Goal: Use online tool/utility: Utilize a website feature to perform a specific function

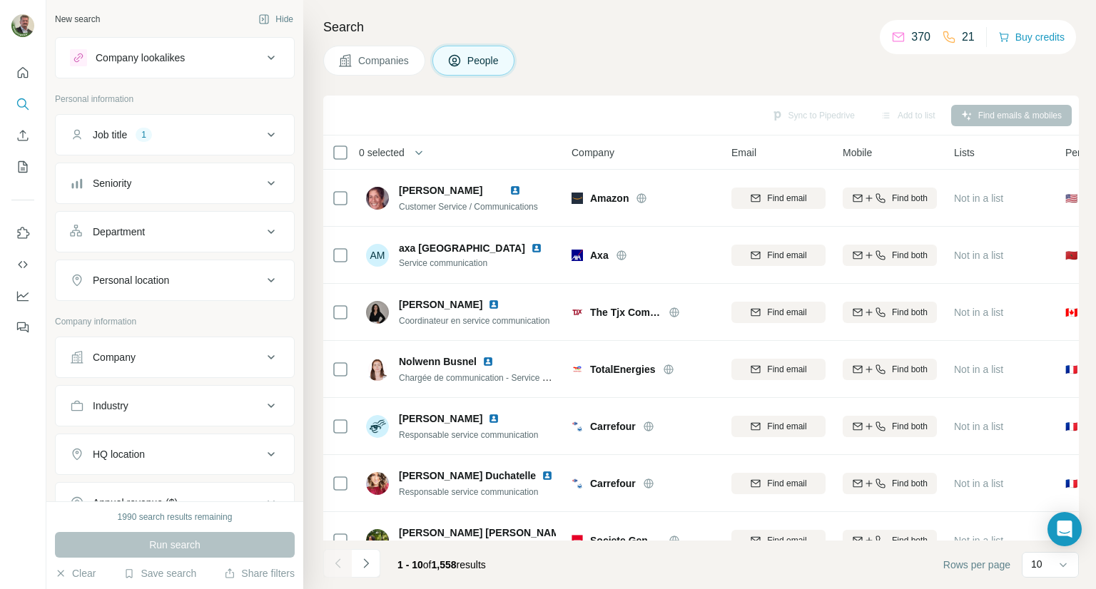
click at [245, 231] on div "Department" at bounding box center [166, 232] width 193 height 14
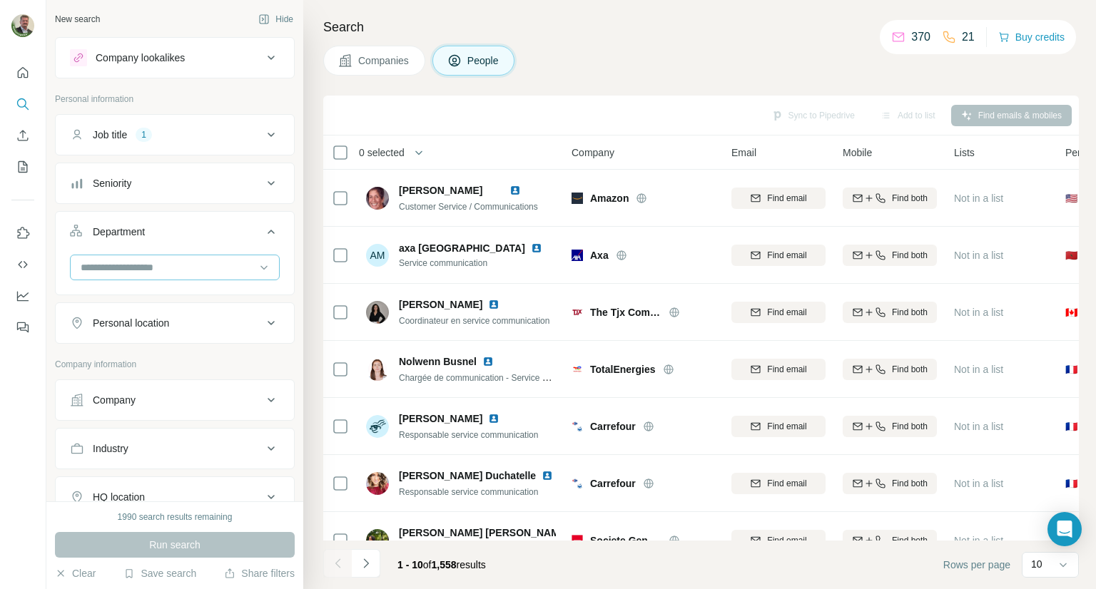
click at [183, 268] on input at bounding box center [167, 268] width 176 height 16
click at [184, 266] on input at bounding box center [167, 268] width 176 height 16
click at [186, 330] on button "Personal location" at bounding box center [175, 323] width 238 height 34
click at [184, 352] on input "text" at bounding box center [175, 359] width 210 height 26
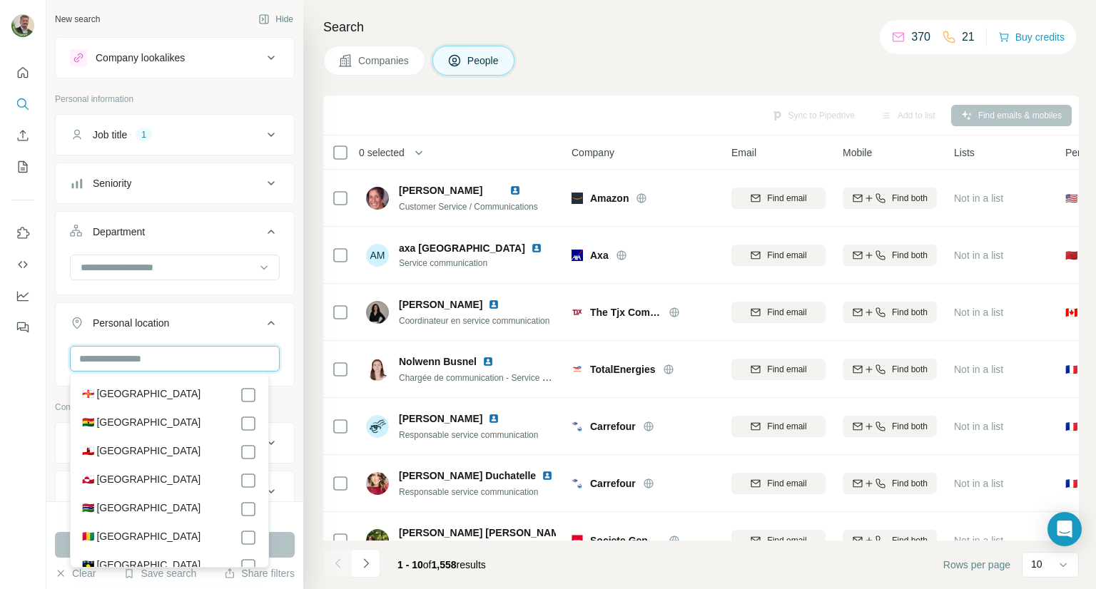
scroll to position [2355, 0]
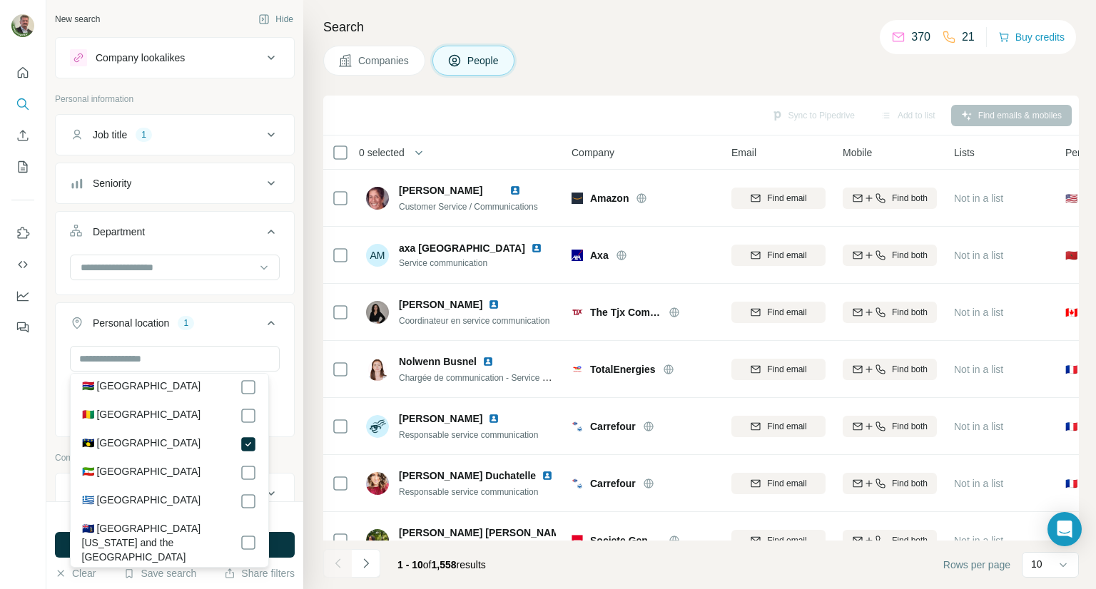
scroll to position [2426, 0]
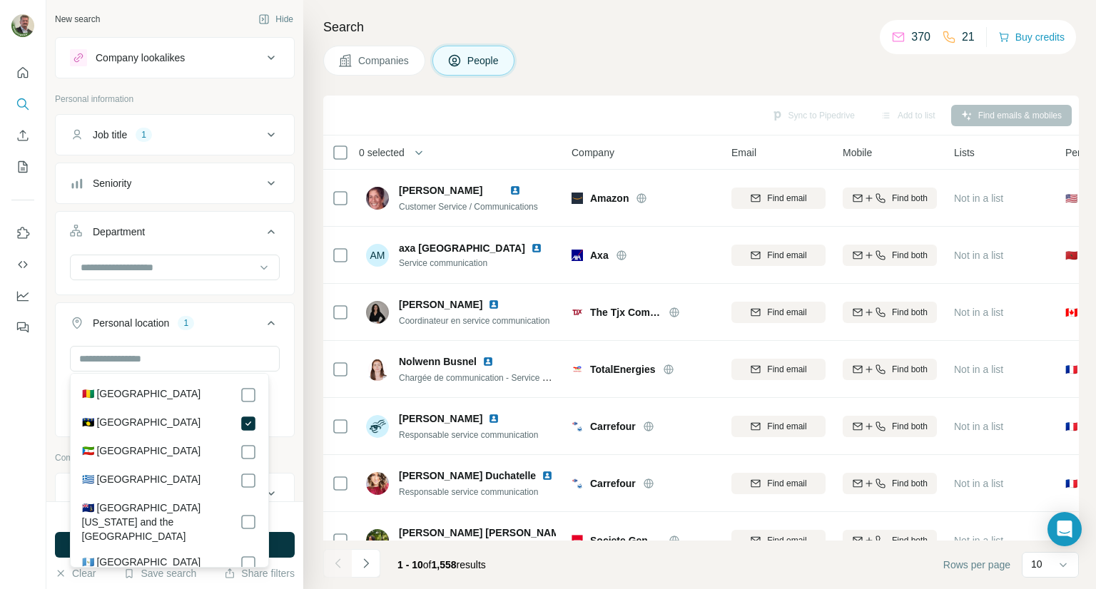
click at [29, 450] on div at bounding box center [23, 294] width 46 height 589
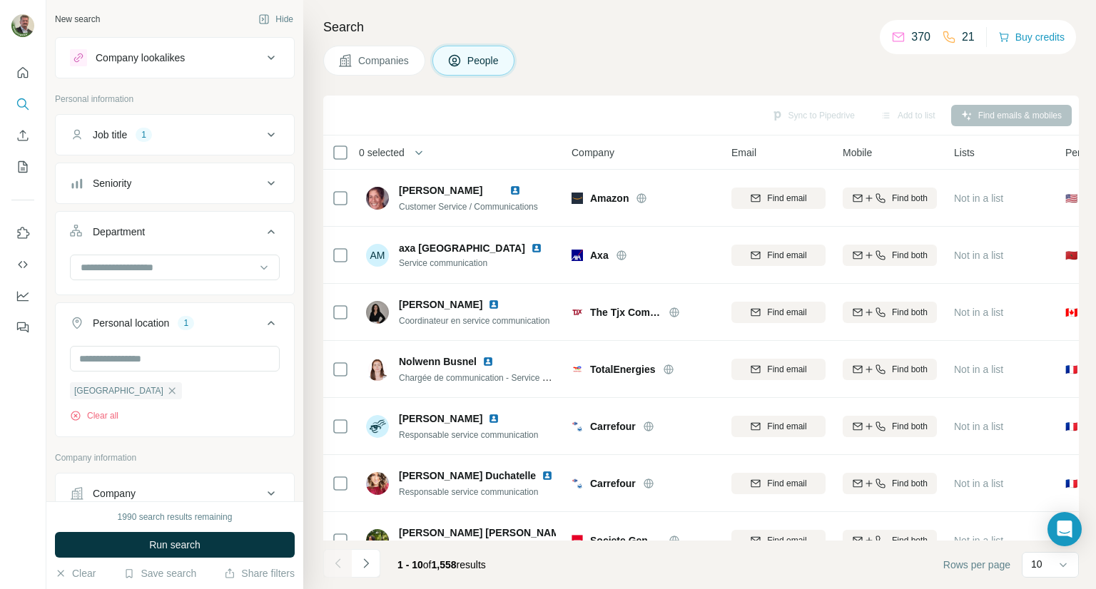
click at [264, 136] on icon at bounding box center [271, 134] width 17 height 17
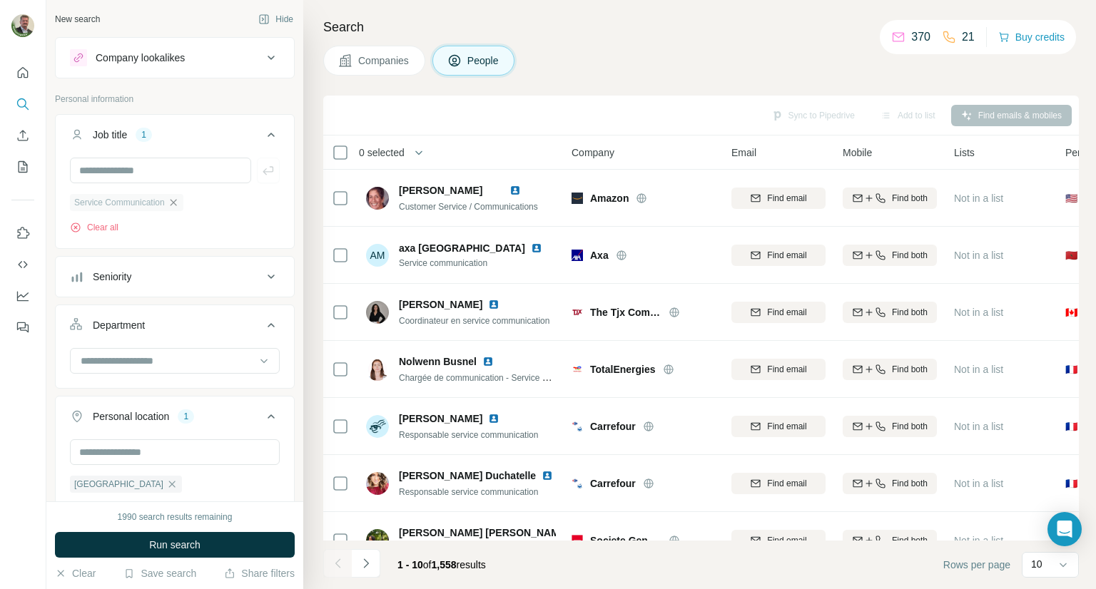
click at [179, 206] on icon "button" at bounding box center [173, 202] width 11 height 11
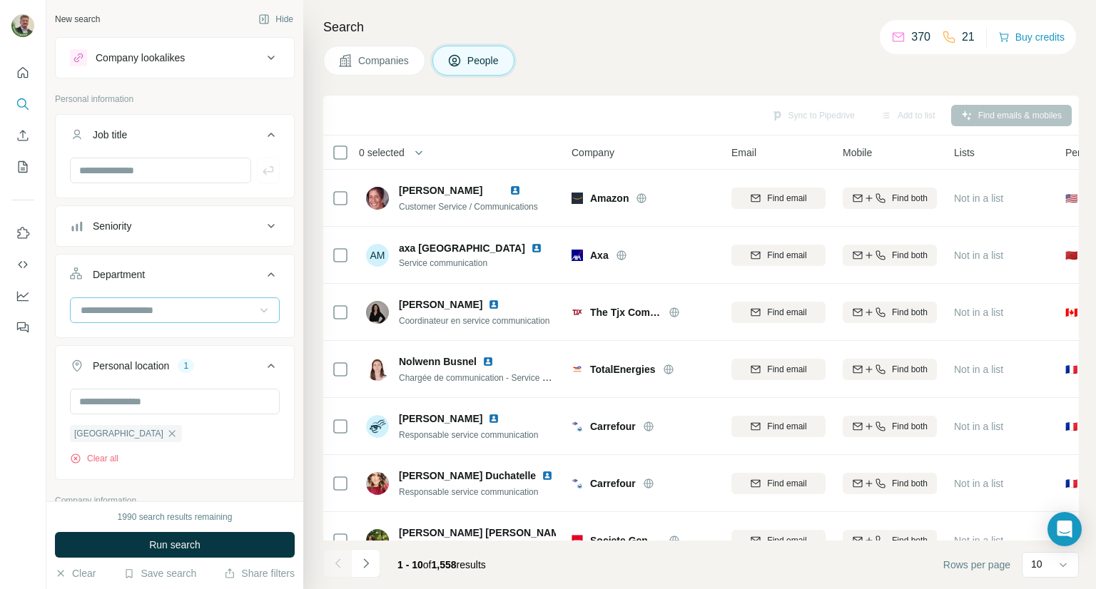
click at [257, 313] on icon at bounding box center [264, 310] width 14 height 14
click at [211, 102] on p "Personal information" at bounding box center [175, 99] width 240 height 13
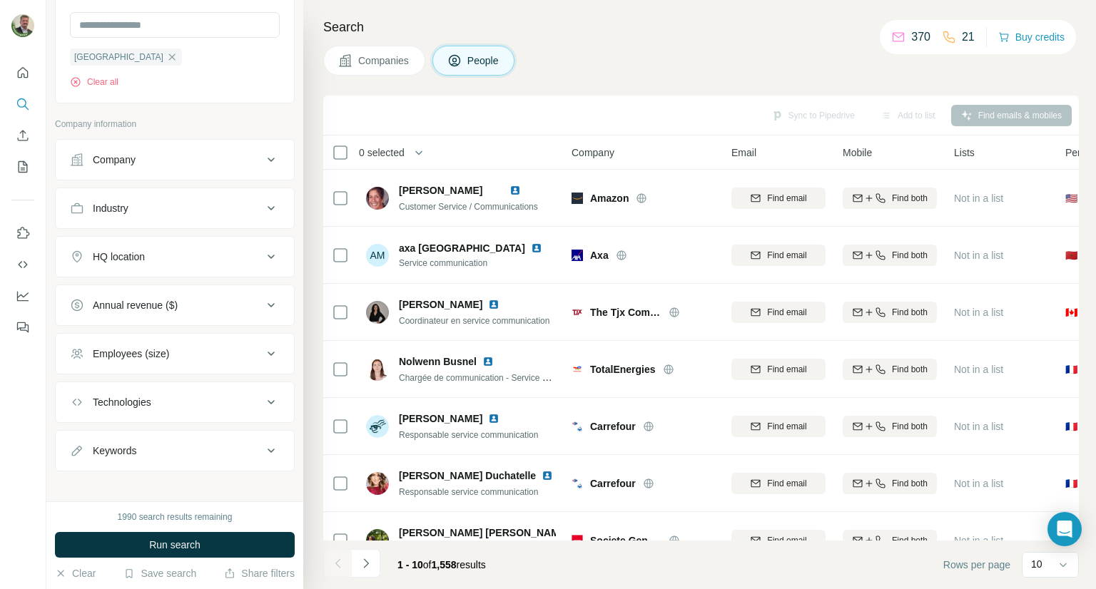
scroll to position [383, 0]
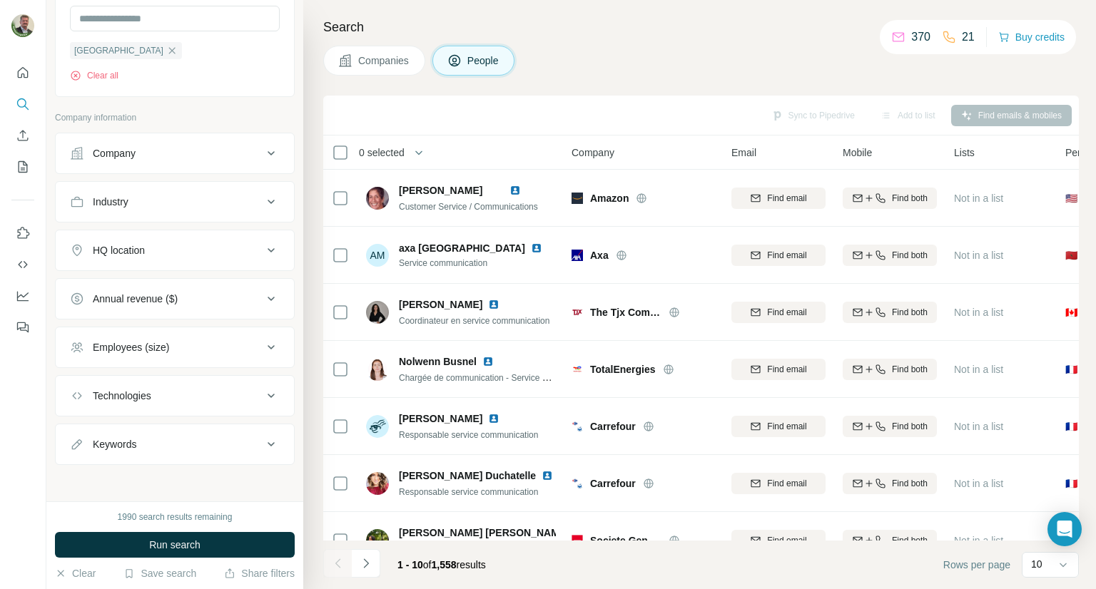
click at [180, 450] on button "Keywords" at bounding box center [175, 444] width 238 height 34
click at [167, 474] on input "text" at bounding box center [160, 480] width 181 height 26
type input "**********"
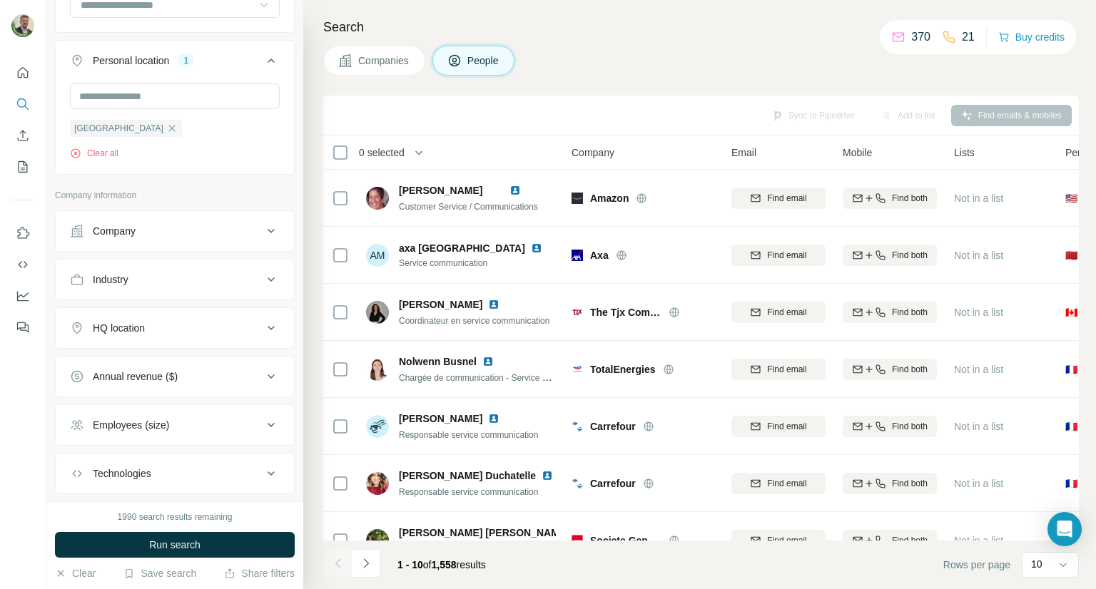
scroll to position [477, 0]
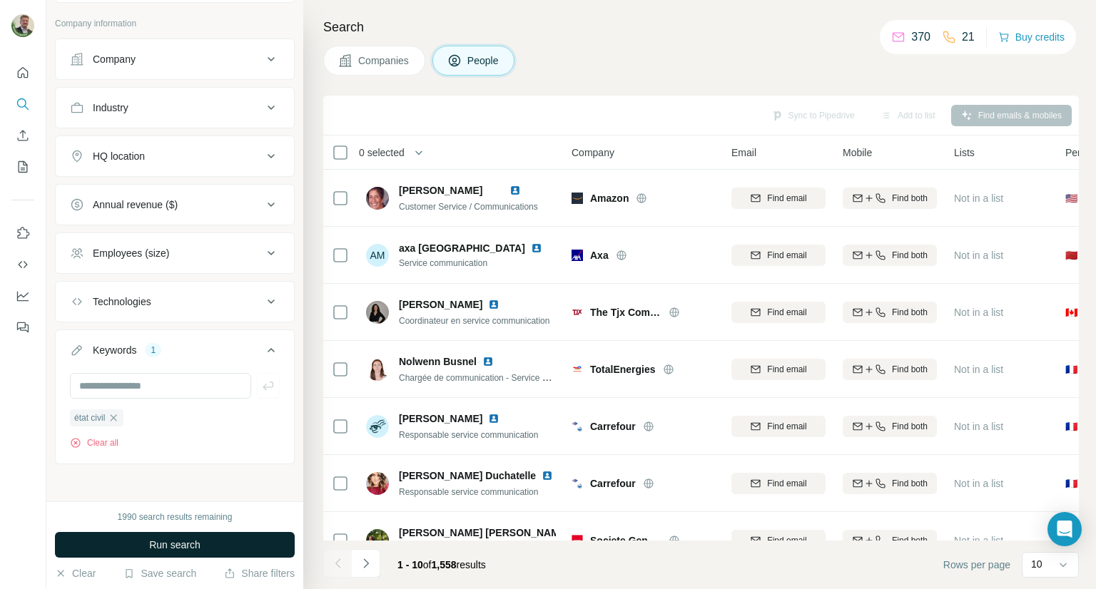
click at [168, 544] on span "Run search" at bounding box center [174, 545] width 51 height 14
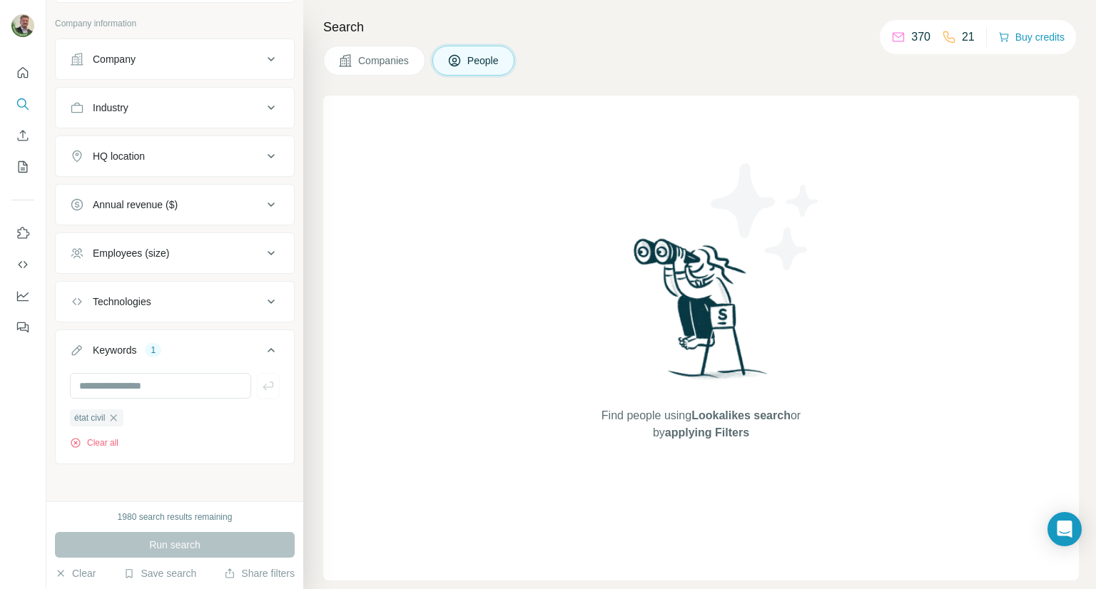
click at [396, 61] on span "Companies" at bounding box center [384, 61] width 52 height 14
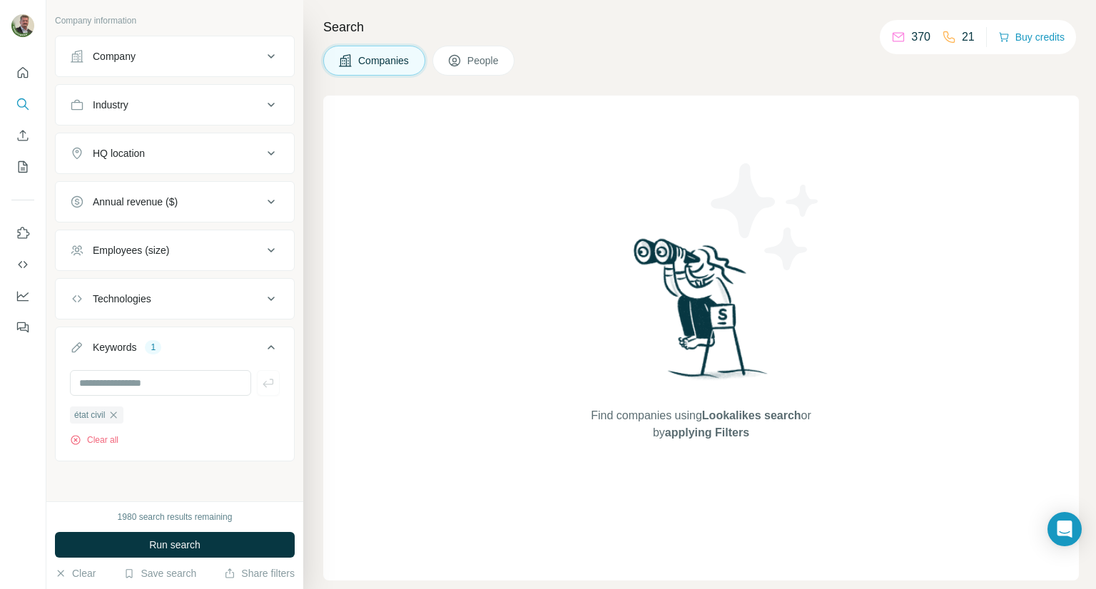
scroll to position [76, 0]
click at [176, 546] on span "Run search" at bounding box center [174, 545] width 51 height 14
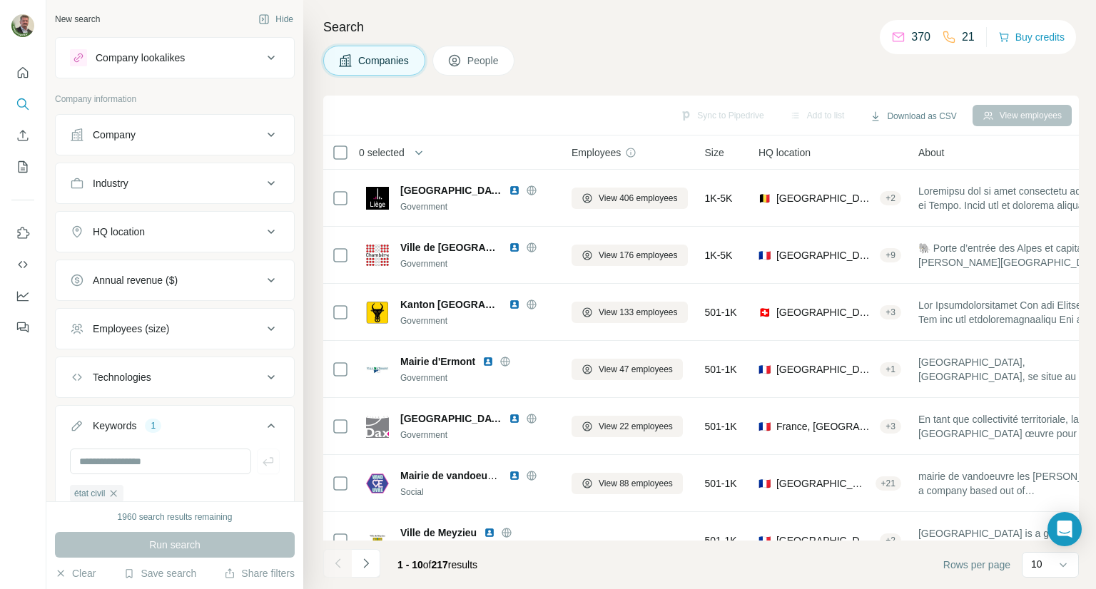
click at [245, 235] on div "HQ location" at bounding box center [166, 232] width 193 height 14
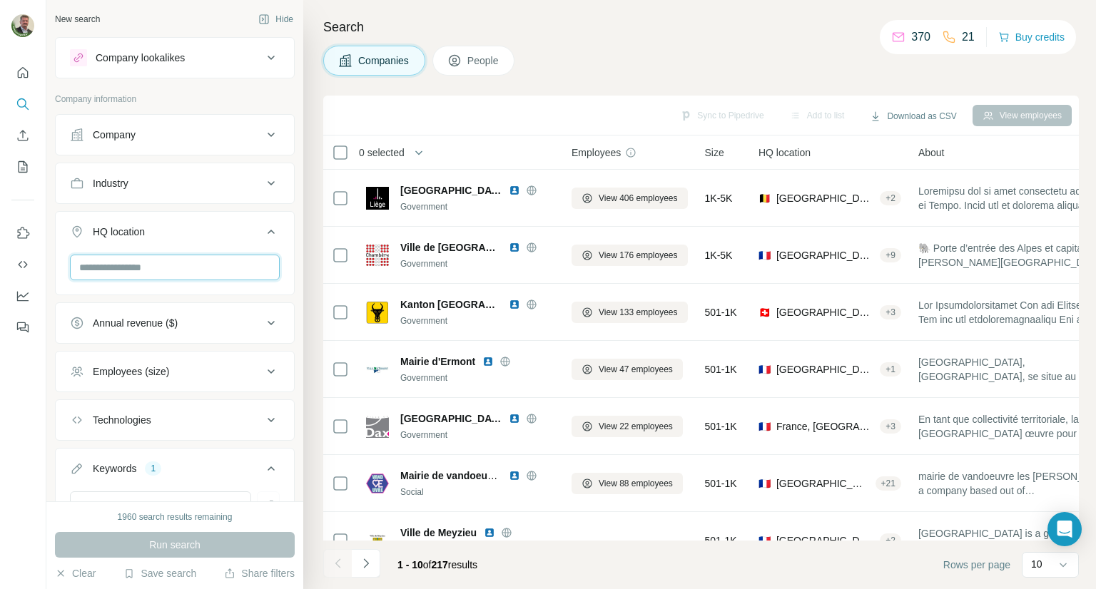
click at [199, 270] on input "text" at bounding box center [175, 268] width 210 height 26
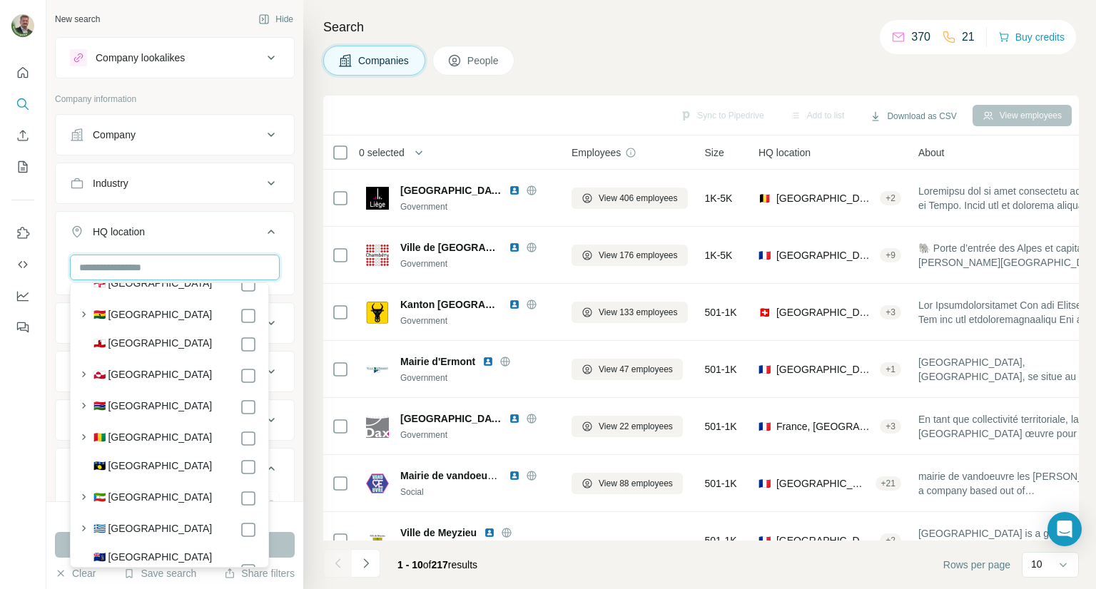
scroll to position [2569, 0]
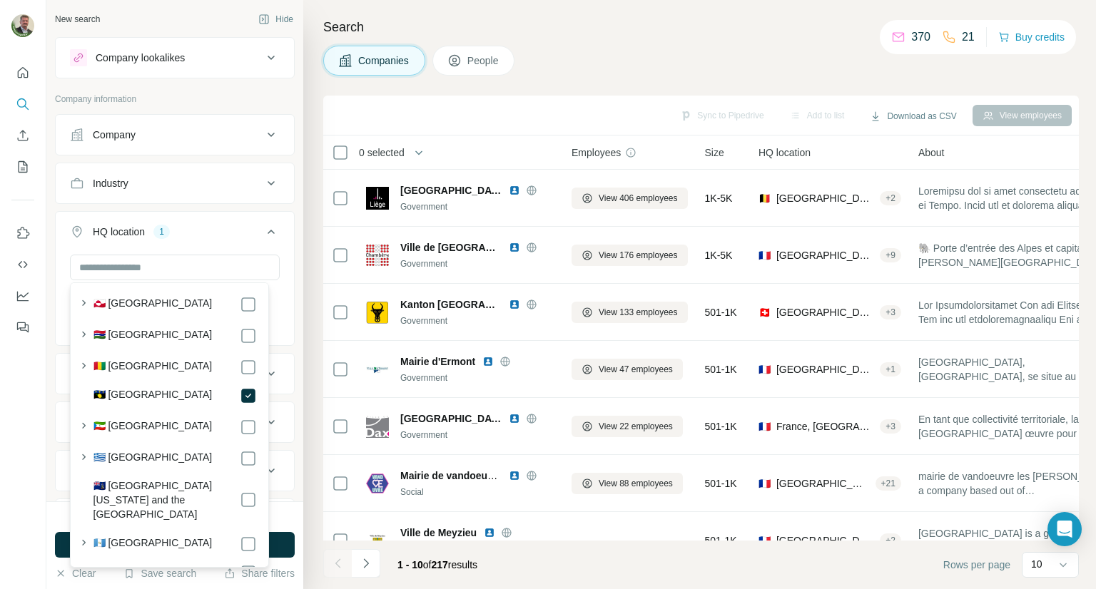
click at [40, 443] on div at bounding box center [23, 294] width 46 height 589
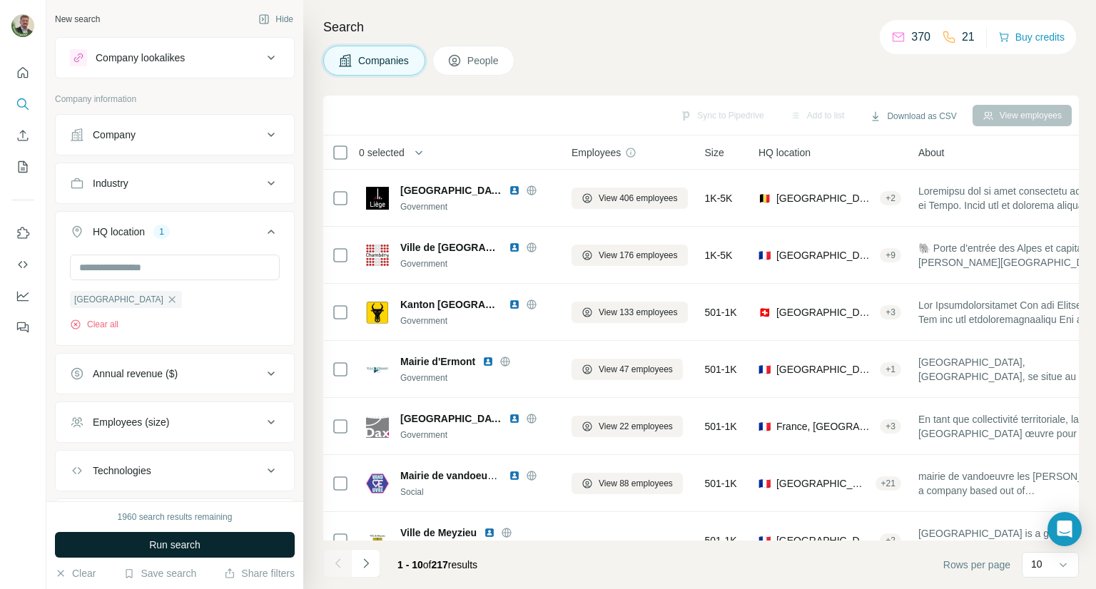
click at [142, 544] on button "Run search" at bounding box center [175, 545] width 240 height 26
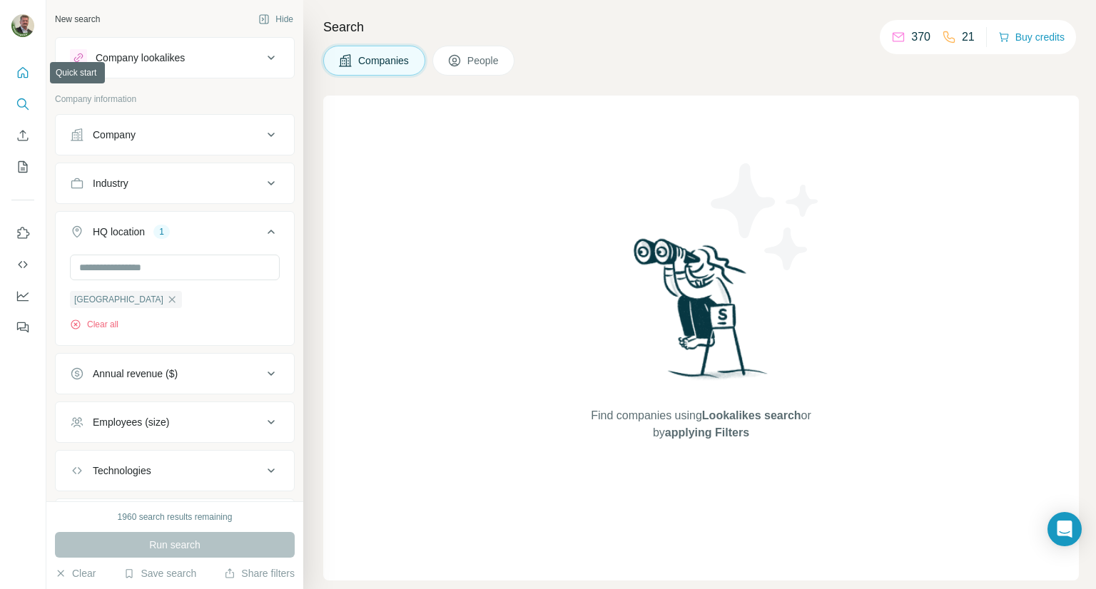
click at [19, 75] on icon "Quick start" at bounding box center [23, 73] width 14 height 14
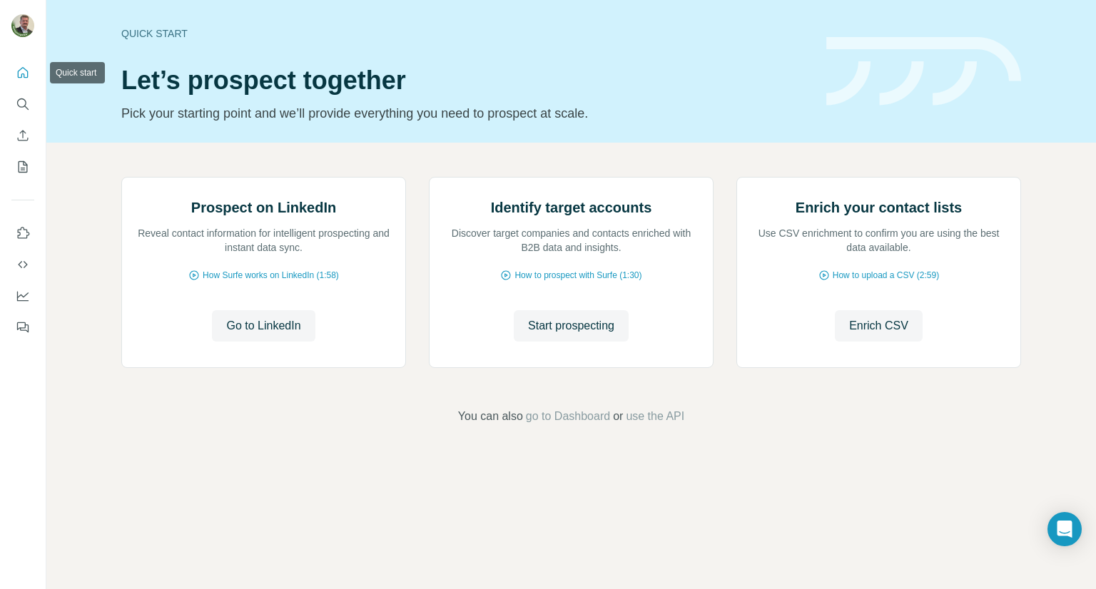
click at [26, 74] on icon "Quick start" at bounding box center [23, 73] width 14 height 14
